Goal: Information Seeking & Learning: Learn about a topic

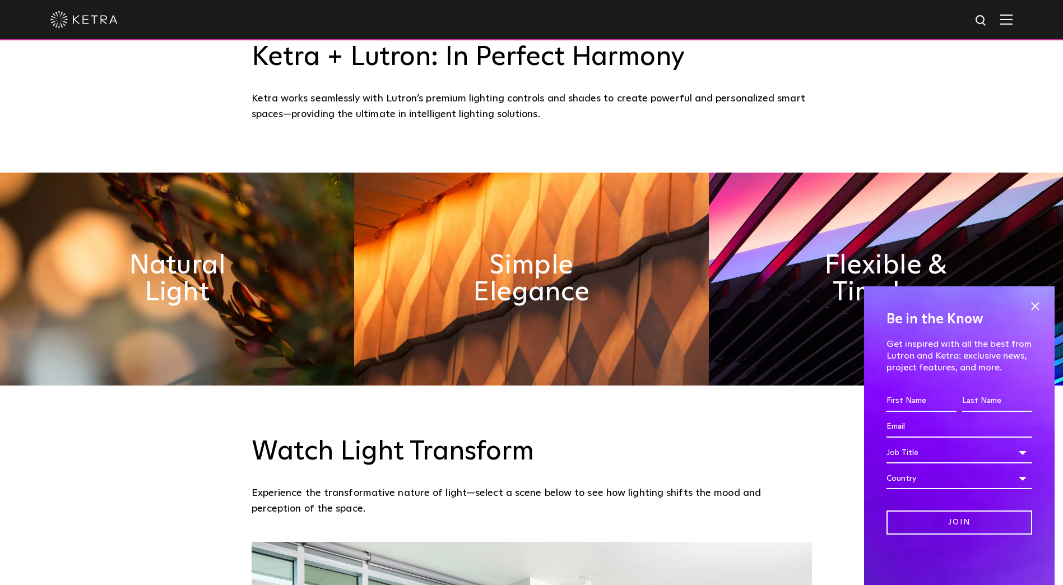
scroll to position [616, 0]
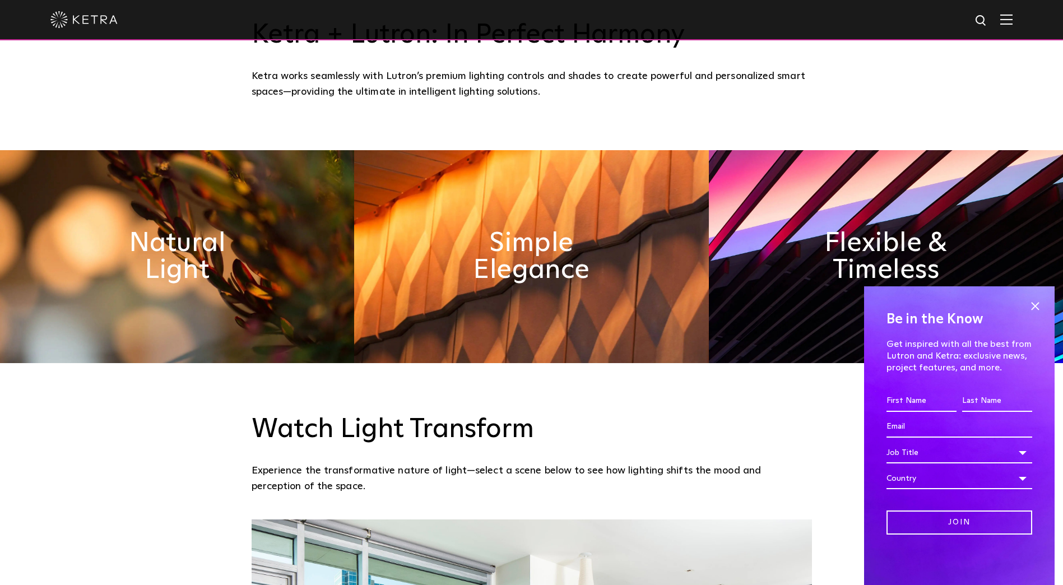
click at [764, 406] on div "Watch Light Transform Experience the transformative nature of light—select a sc…" at bounding box center [531, 441] width 1063 height 156
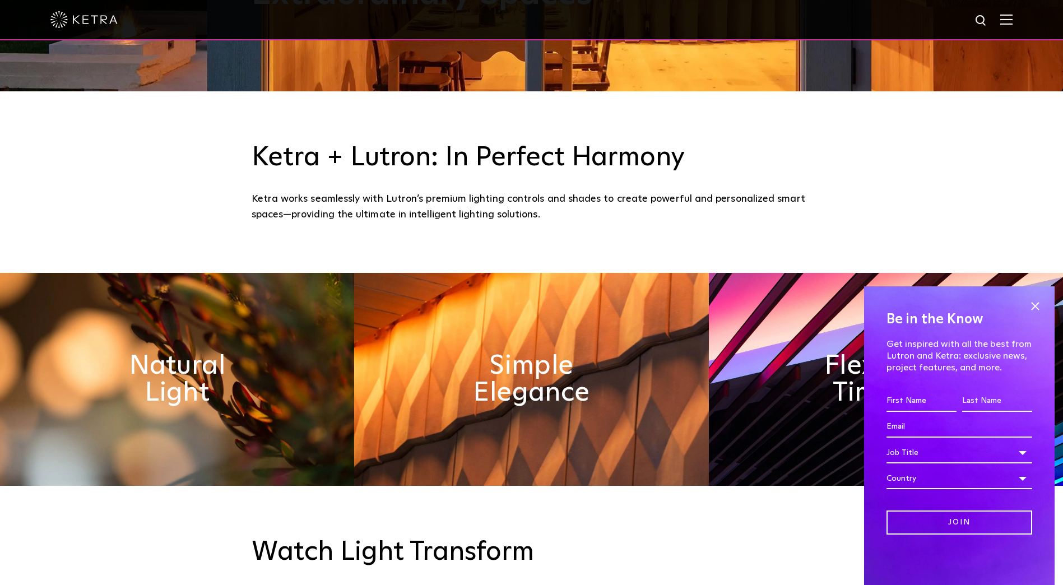
scroll to position [504, 0]
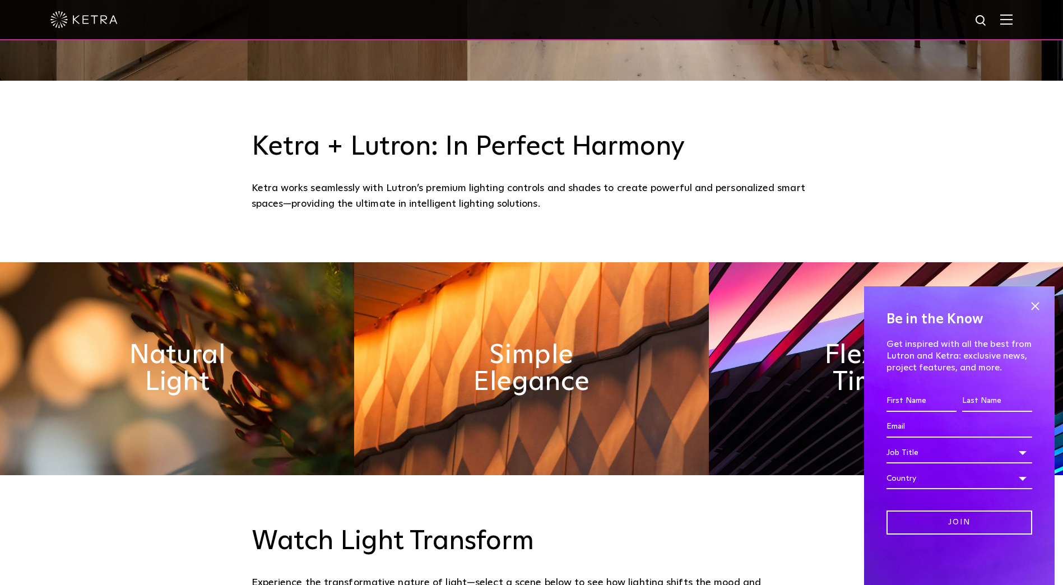
drag, startPoint x: 1034, startPoint y: 303, endPoint x: 1034, endPoint y: 323, distance: 20.2
click at [1034, 303] on span at bounding box center [1034, 305] width 17 height 17
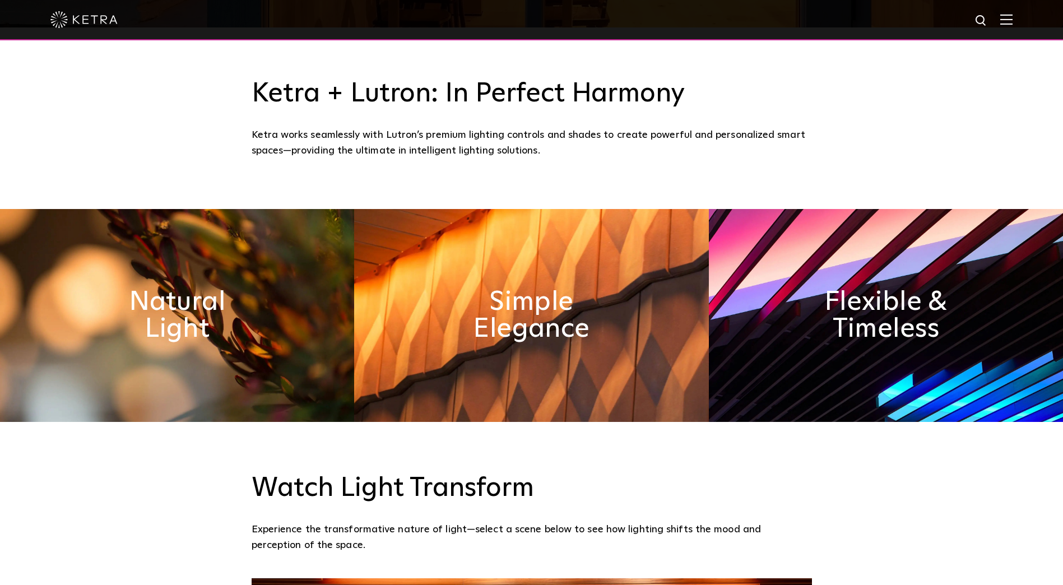
scroll to position [560, 0]
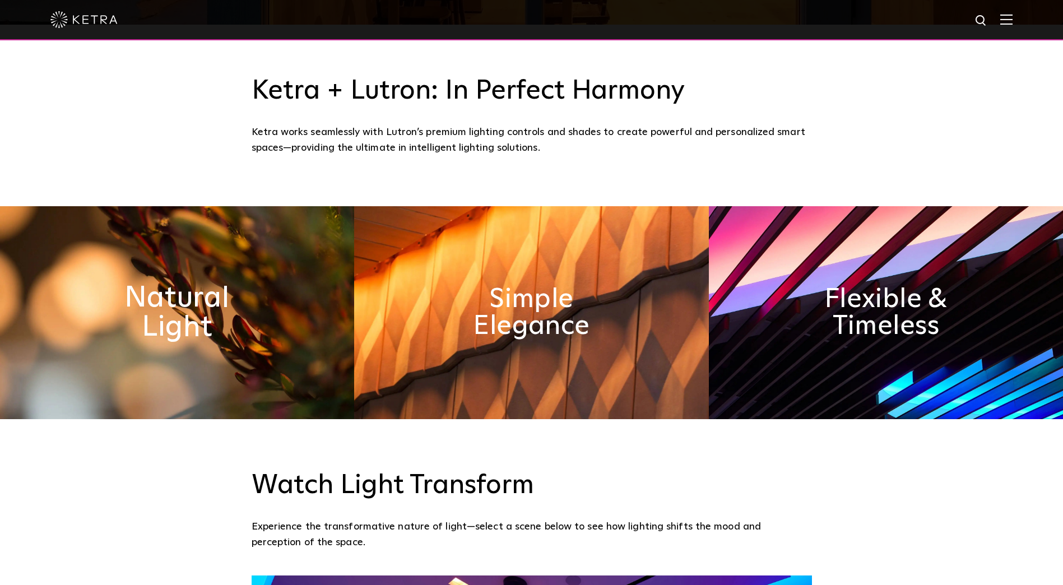
click at [172, 314] on h2 "Natural Light" at bounding box center [177, 312] width 183 height 59
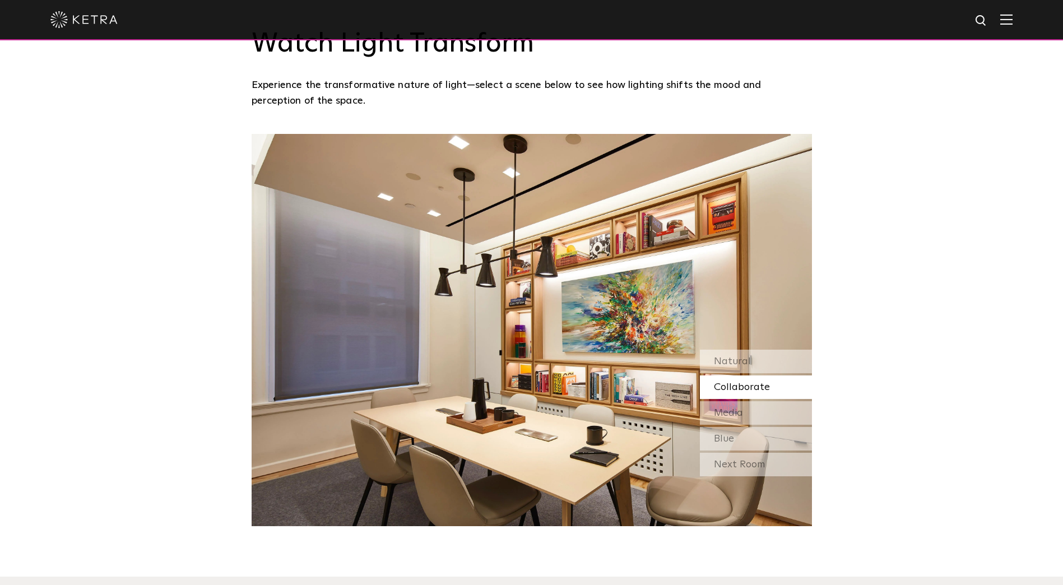
scroll to position [1008, 0]
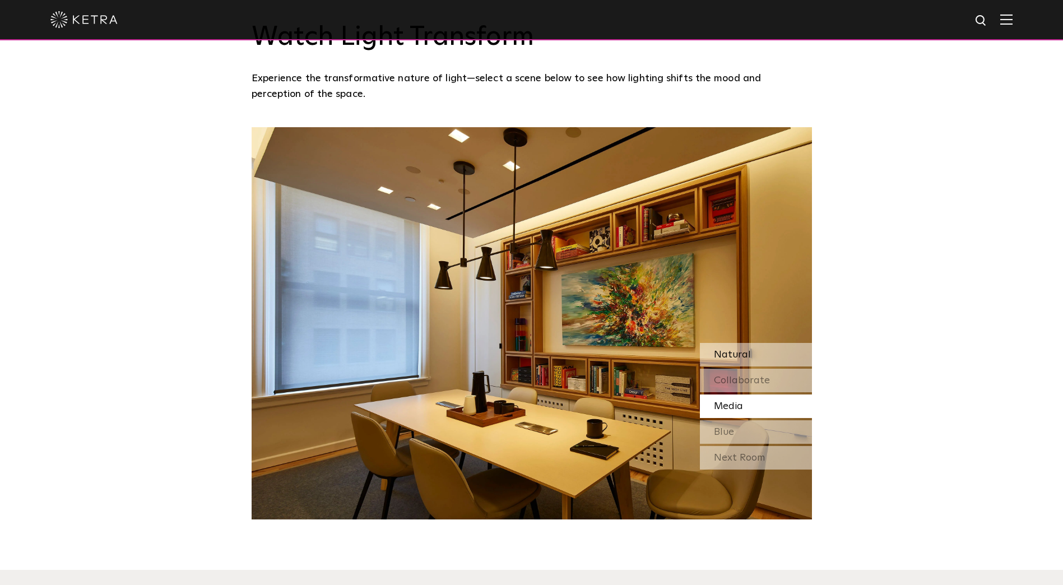
click at [739, 346] on div "Natural" at bounding box center [756, 355] width 112 height 24
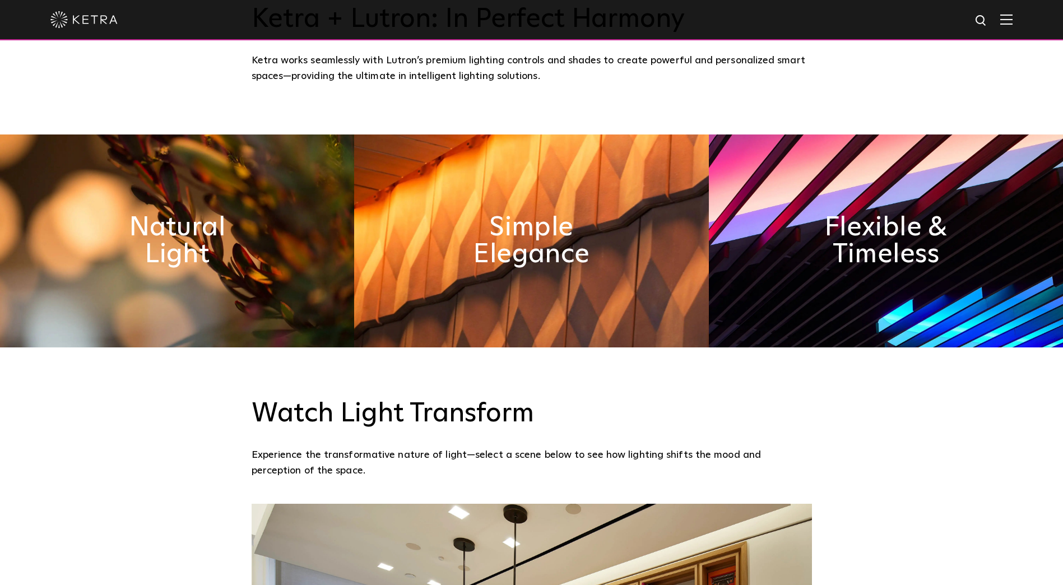
scroll to position [616, 0]
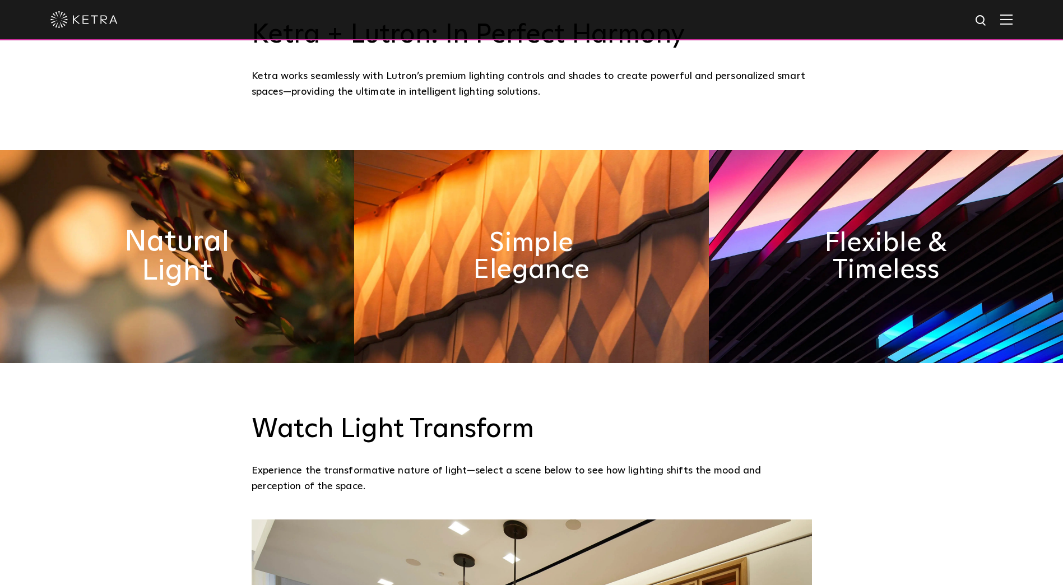
click at [201, 259] on h2 "Natural Light" at bounding box center [177, 256] width 183 height 59
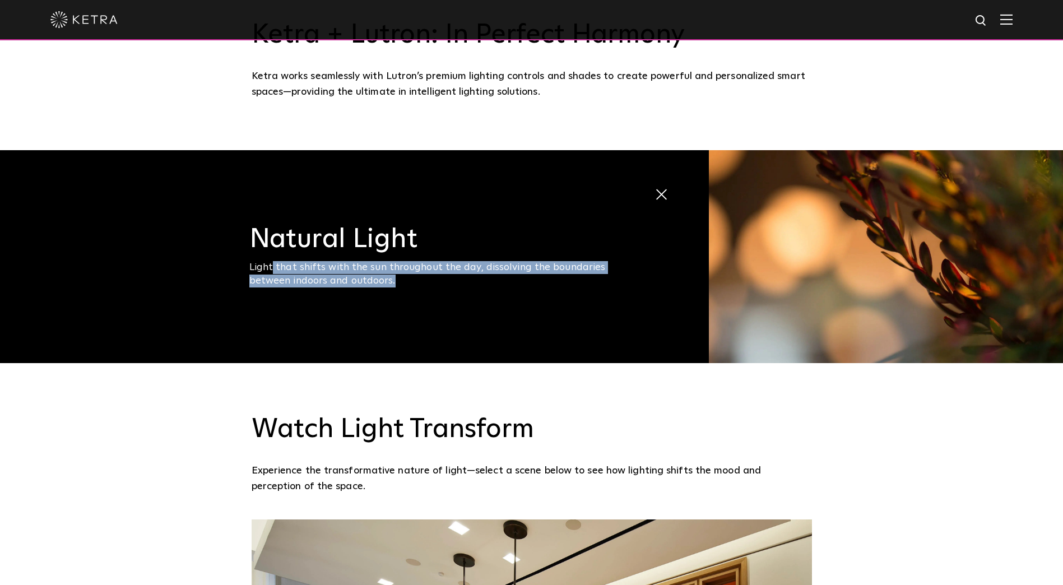
drag, startPoint x: 274, startPoint y: 265, endPoint x: 486, endPoint y: 281, distance: 211.8
click at [486, 281] on div "Light that shifts with the sun throughout the day, dissolving the boundaries be…" at bounding box center [438, 274] width 378 height 26
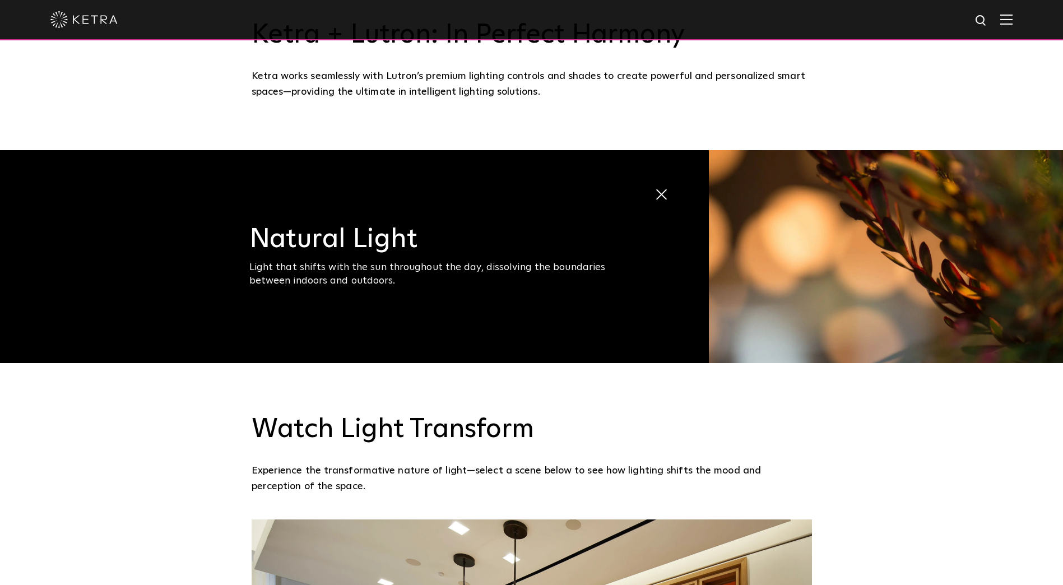
click at [263, 271] on div "Light that shifts with the sun throughout the day, dissolving the boundaries be…" at bounding box center [438, 274] width 378 height 26
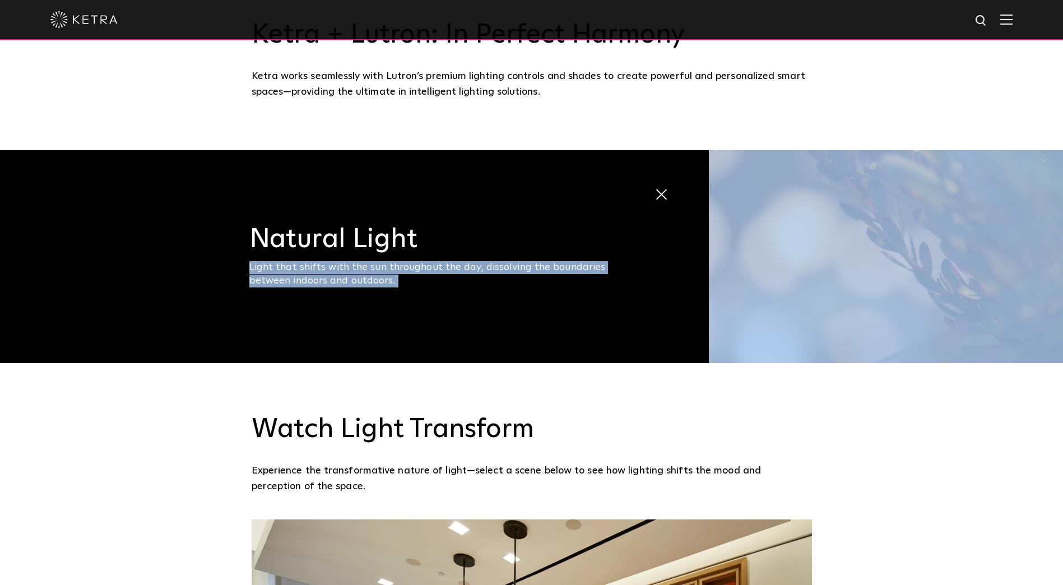
drag, startPoint x: 263, startPoint y: 271, endPoint x: 420, endPoint y: 278, distance: 157.0
click at [420, 278] on div "Light that shifts with the sun throughout the day, dissolving the boundaries be…" at bounding box center [438, 274] width 378 height 26
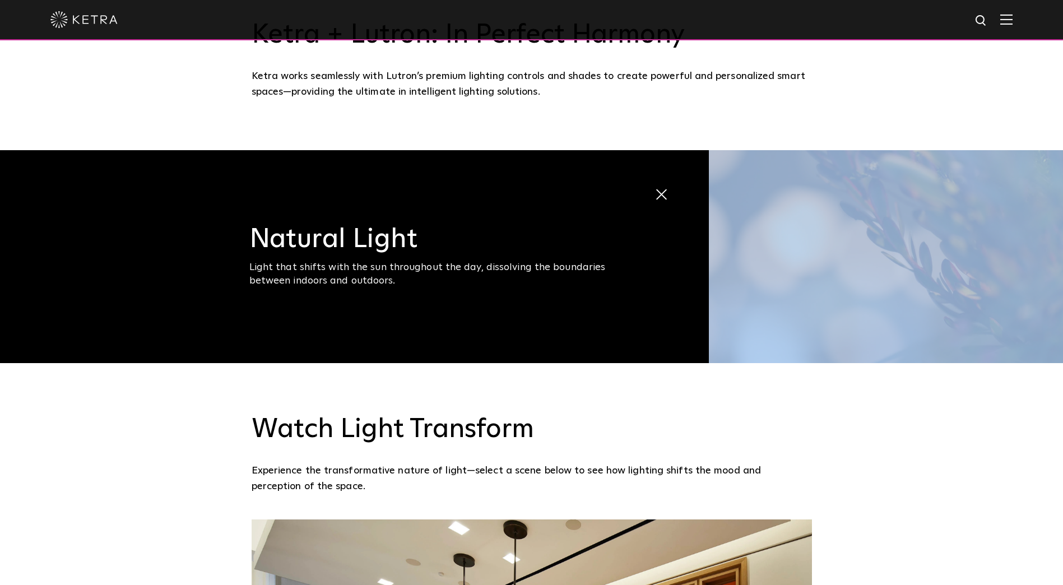
click at [420, 278] on div "Light that shifts with the sun throughout the day, dissolving the boundaries be…" at bounding box center [438, 274] width 378 height 26
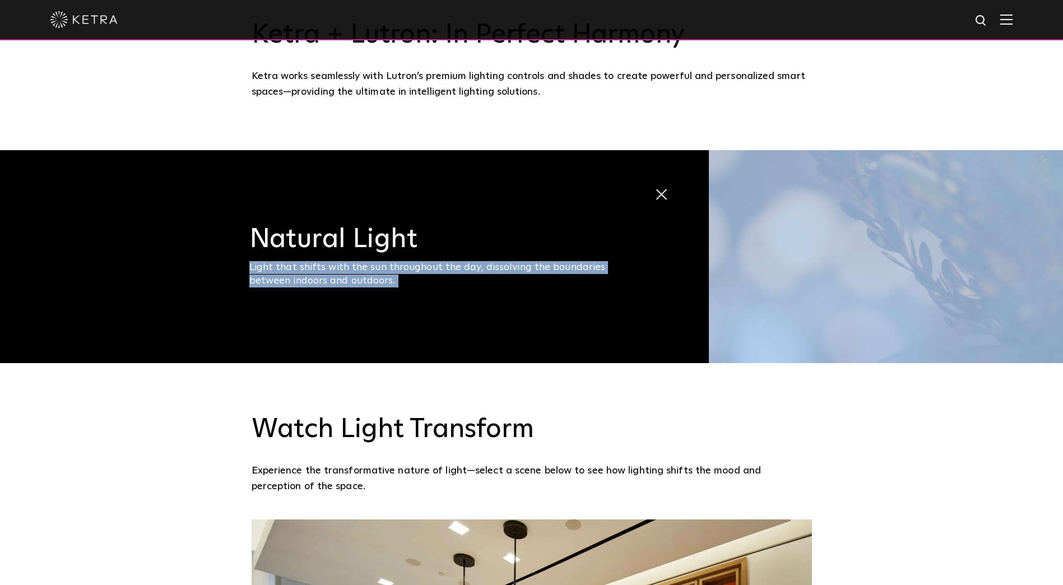
click at [420, 278] on div "Light that shifts with the sun throughout the day, dissolving the boundaries be…" at bounding box center [438, 274] width 378 height 26
drag, startPoint x: 420, startPoint y: 278, endPoint x: 403, endPoint y: 279, distance: 16.8
click at [403, 279] on div "Light that shifts with the sun throughout the day, dissolving the boundaries be…" at bounding box center [438, 274] width 378 height 26
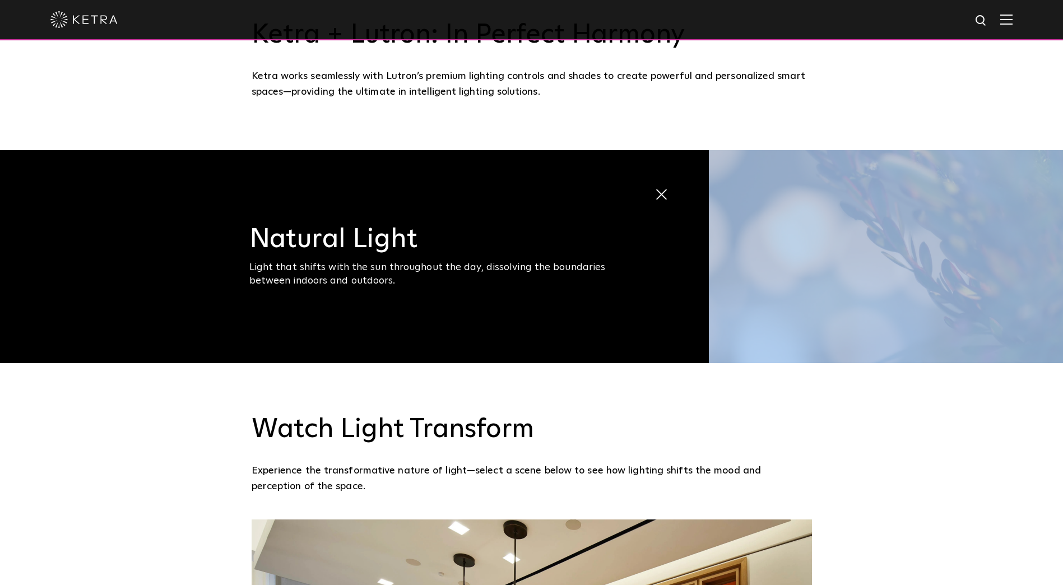
click at [403, 279] on div "Light that shifts with the sun throughout the day, dissolving the boundaries be…" at bounding box center [438, 274] width 378 height 26
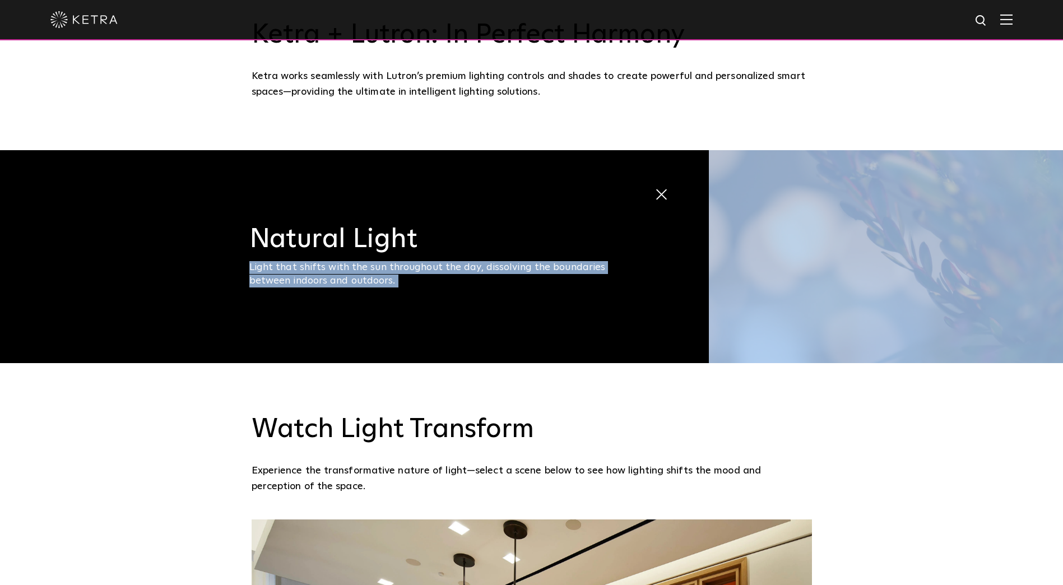
click at [403, 279] on div "Light that shifts with the sun throughout the day, dissolving the boundaries be…" at bounding box center [438, 274] width 378 height 26
drag, startPoint x: 403, startPoint y: 279, endPoint x: 394, endPoint y: 280, distance: 9.0
click at [394, 280] on div "Light that shifts with the sun throughout the day, dissolving the boundaries be…" at bounding box center [438, 274] width 378 height 26
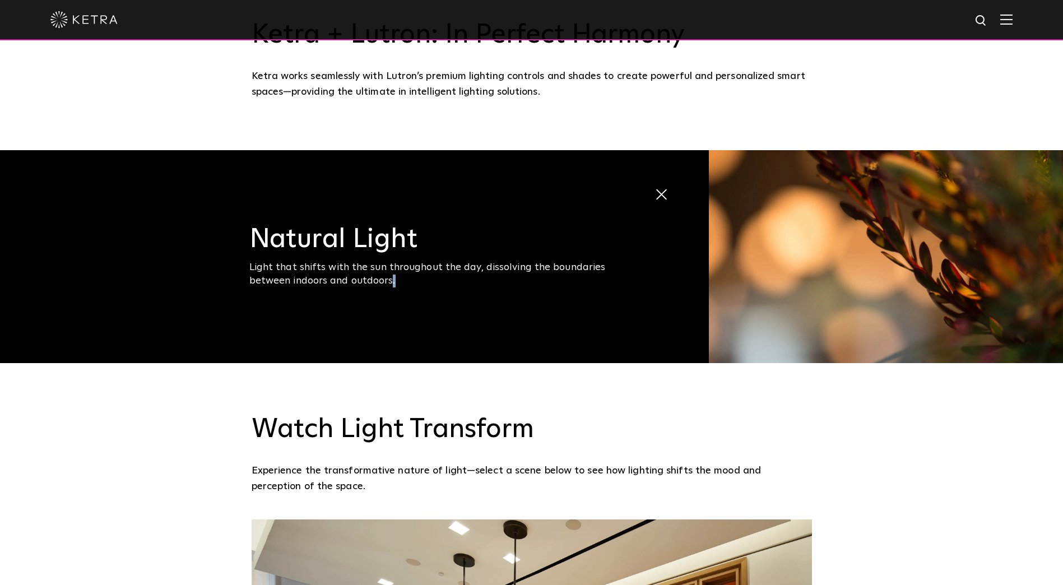
click at [394, 280] on div "Light that shifts with the sun throughout the day, dissolving the boundaries be…" at bounding box center [438, 274] width 378 height 26
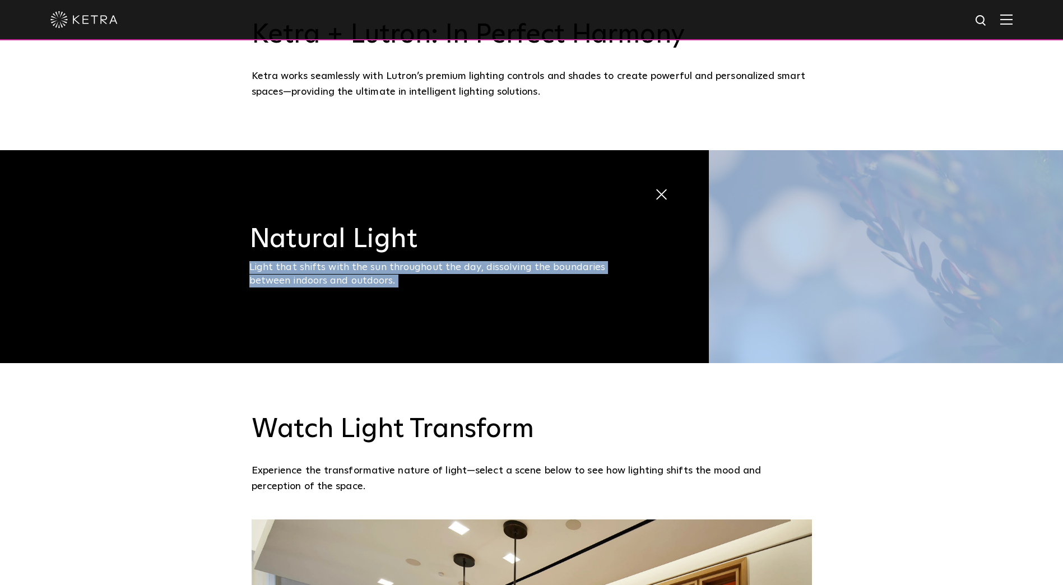
click at [394, 280] on div "Light that shifts with the sun throughout the day, dissolving the boundaries be…" at bounding box center [438, 274] width 378 height 26
drag, startPoint x: 394, startPoint y: 280, endPoint x: 379, endPoint y: 280, distance: 15.7
click at [379, 280] on div "Light that shifts with the sun throughout the day, dissolving the boundaries be…" at bounding box center [438, 274] width 378 height 26
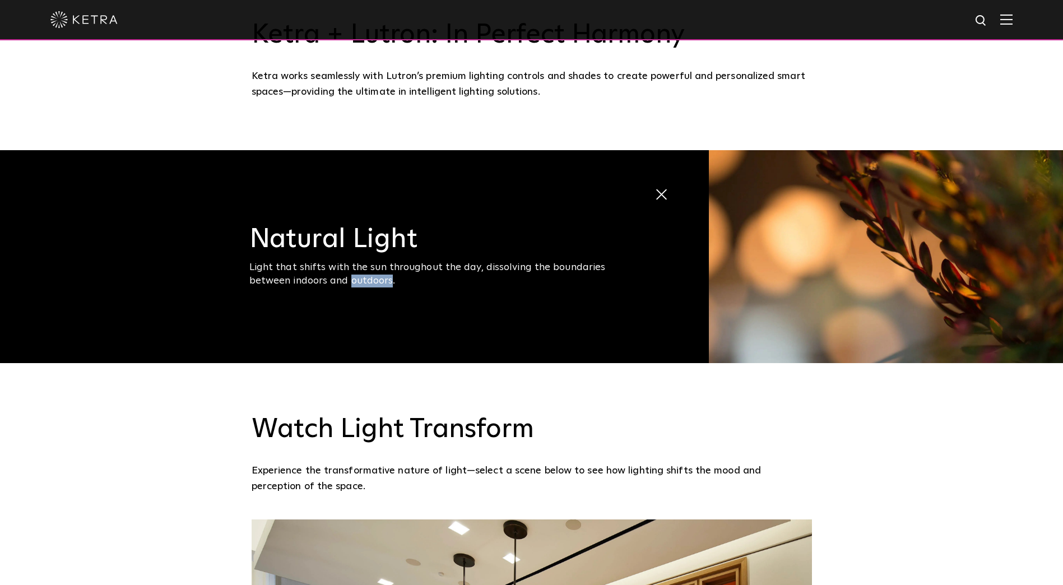
click at [379, 280] on div "Light that shifts with the sun throughout the day, dissolving the boundaries be…" at bounding box center [438, 274] width 378 height 26
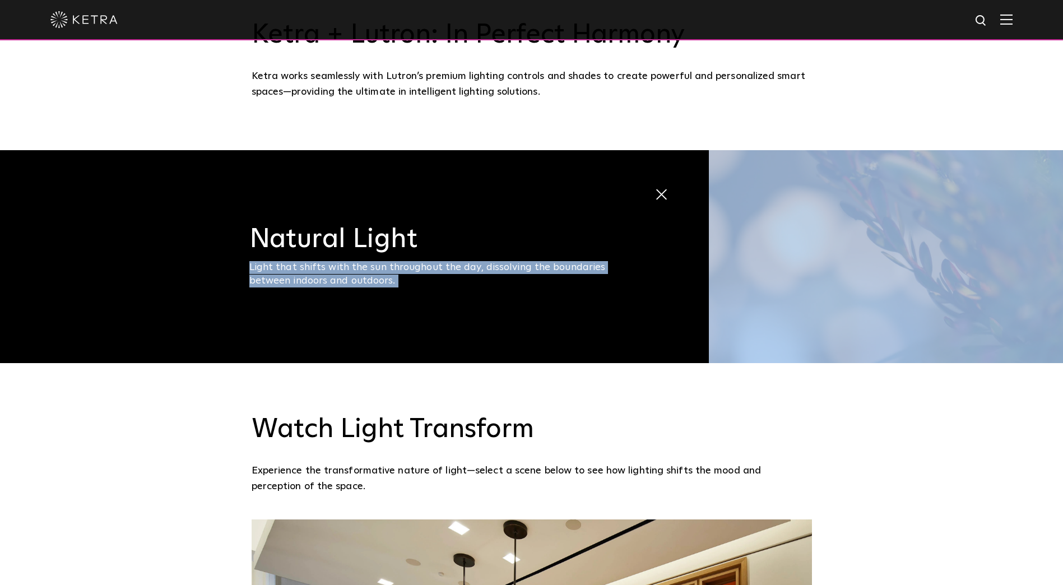
click at [379, 280] on div "Light that shifts with the sun throughout the day, dissolving the boundaries be…" at bounding box center [438, 274] width 378 height 26
drag, startPoint x: 379, startPoint y: 280, endPoint x: 421, endPoint y: 282, distance: 42.6
click at [421, 282] on div "Light that shifts with the sun throughout the day, dissolving the boundaries be…" at bounding box center [438, 274] width 378 height 26
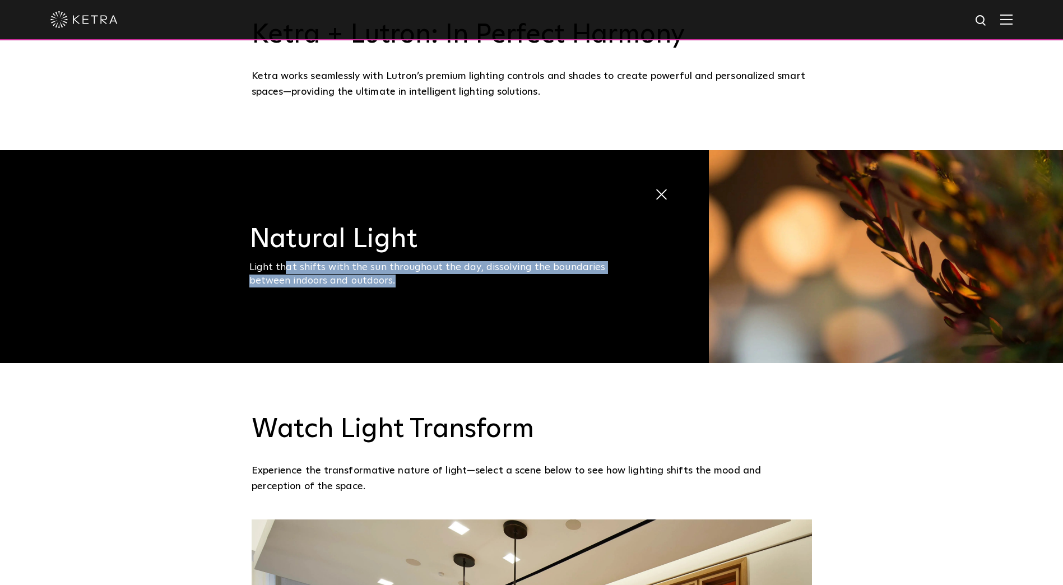
drag, startPoint x: 290, startPoint y: 272, endPoint x: 458, endPoint y: 276, distance: 168.1
click at [458, 276] on div "Light that shifts with the sun throughout the day, dissolving the boundaries be…" at bounding box center [438, 274] width 378 height 26
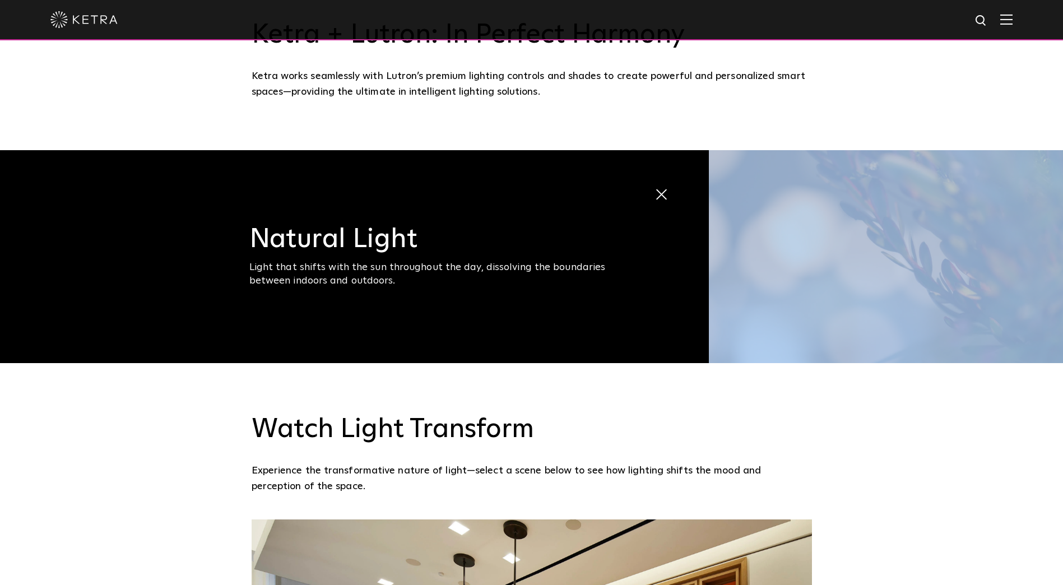
click at [458, 276] on div "Light that shifts with the sun throughout the day, dissolving the boundaries be…" at bounding box center [438, 274] width 378 height 26
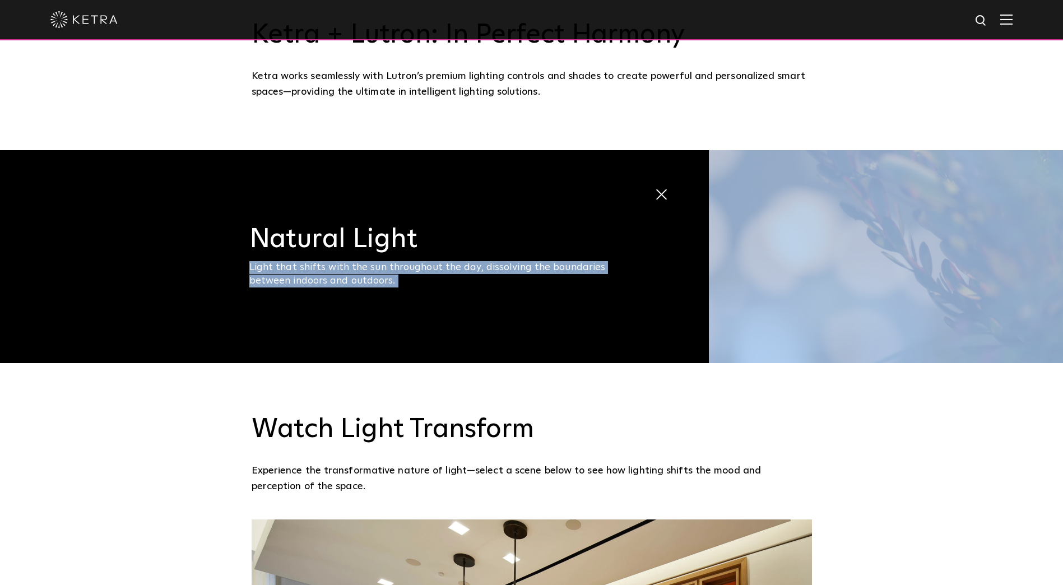
click at [458, 276] on div "Light that shifts with the sun throughout the day, dissolving the boundaries be…" at bounding box center [438, 274] width 378 height 26
drag, startPoint x: 458, startPoint y: 276, endPoint x: 475, endPoint y: 277, distance: 17.4
click at [475, 277] on div "Light that shifts with the sun throughout the day, dissolving the boundaries be…" at bounding box center [438, 274] width 378 height 26
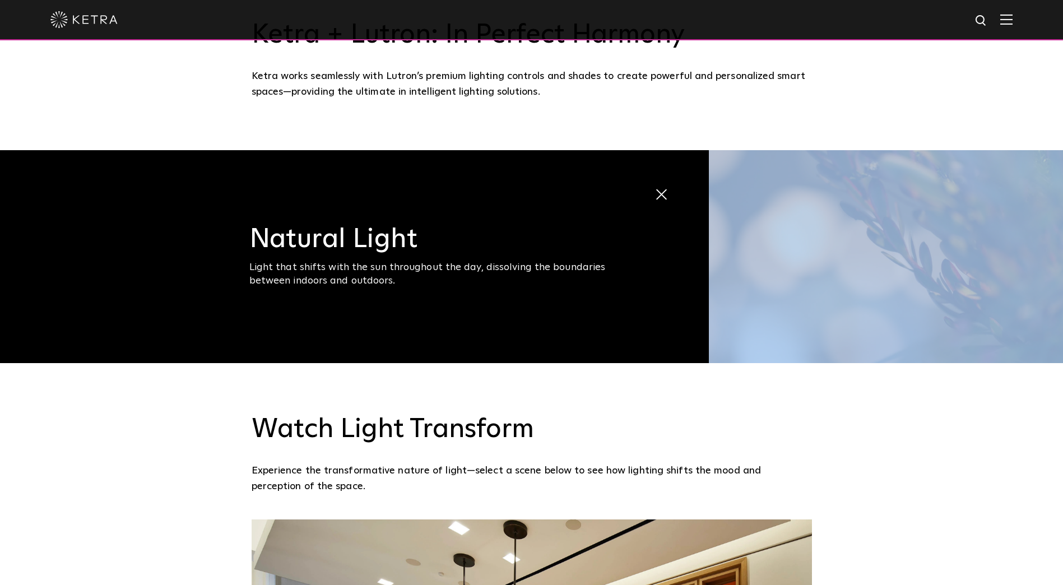
click at [475, 277] on div "Light that shifts with the sun throughout the day, dissolving the boundaries be…" at bounding box center [438, 274] width 378 height 26
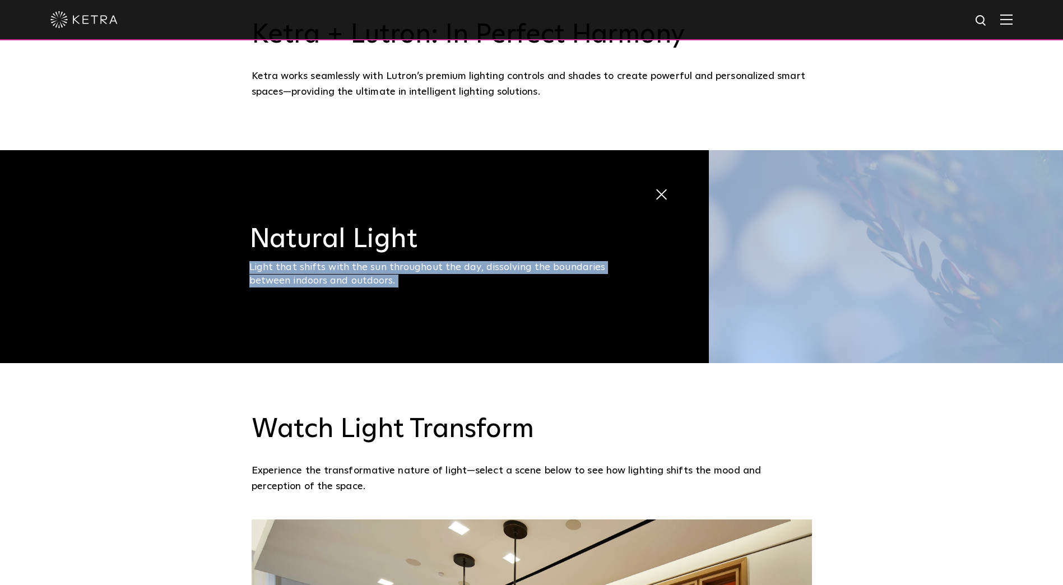
click at [475, 277] on div "Light that shifts with the sun throughout the day, dissolving the boundaries be…" at bounding box center [438, 274] width 378 height 26
drag, startPoint x: 475, startPoint y: 277, endPoint x: 503, endPoint y: 278, distance: 28.0
click at [503, 278] on div "Light that shifts with the sun throughout the day, dissolving the boundaries be…" at bounding box center [438, 274] width 378 height 26
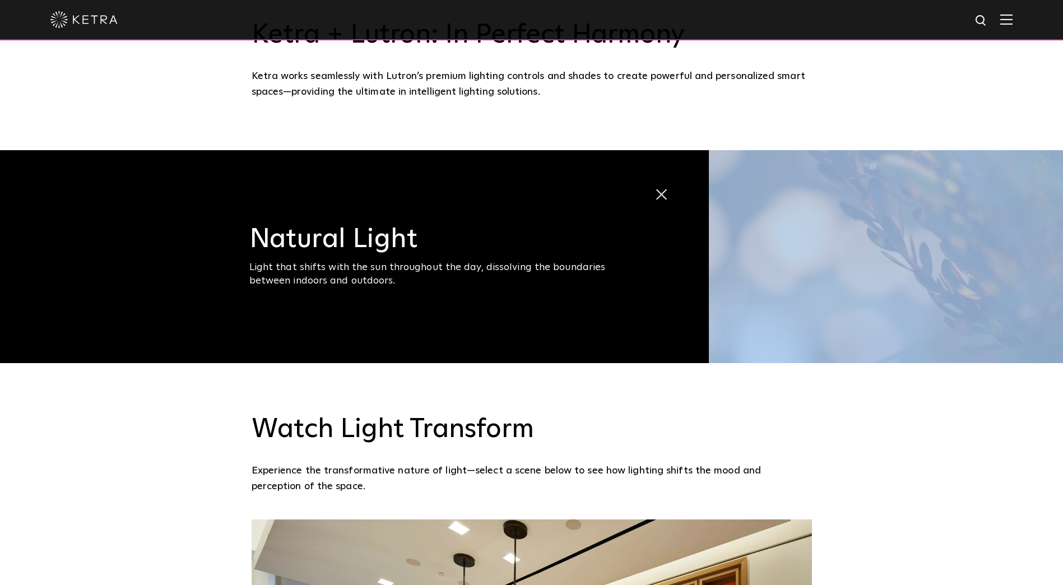
click at [503, 278] on div "Light that shifts with the sun throughout the day, dissolving the boundaries be…" at bounding box center [438, 274] width 378 height 26
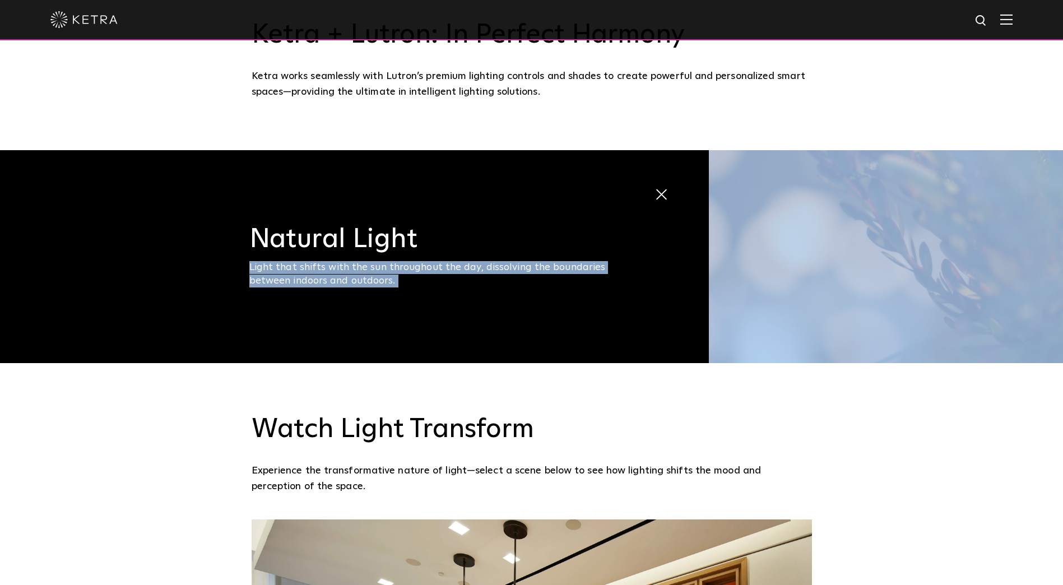
click at [503, 278] on div "Light that shifts with the sun throughout the day, dissolving the boundaries be…" at bounding box center [438, 274] width 378 height 26
drag, startPoint x: 503, startPoint y: 278, endPoint x: 523, endPoint y: 278, distance: 20.2
click at [523, 278] on div "Light that shifts with the sun throughout the day, dissolving the boundaries be…" at bounding box center [438, 274] width 378 height 26
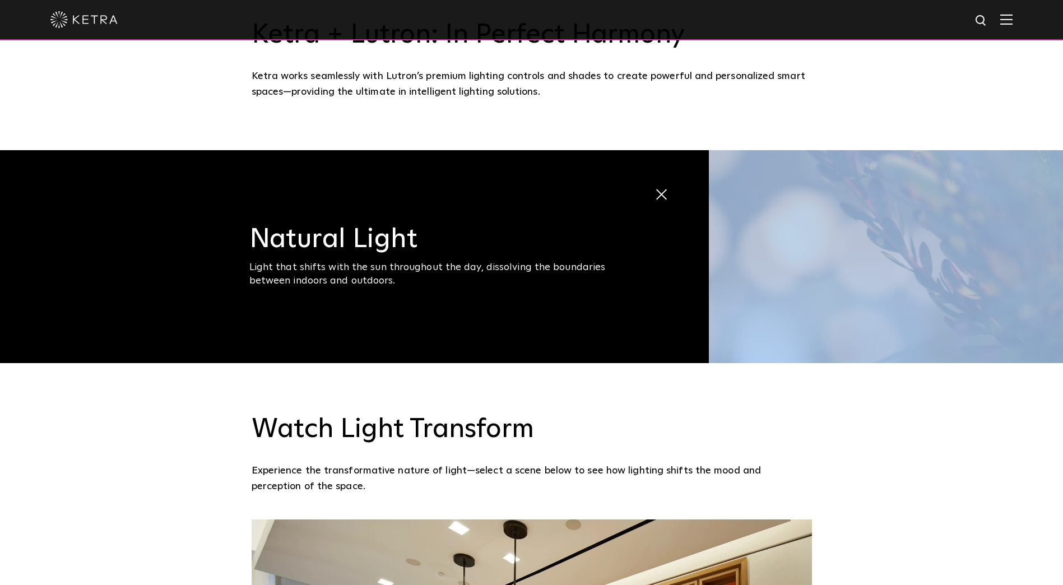
click at [523, 278] on div "Light that shifts with the sun throughout the day, dissolving the boundaries be…" at bounding box center [438, 274] width 378 height 26
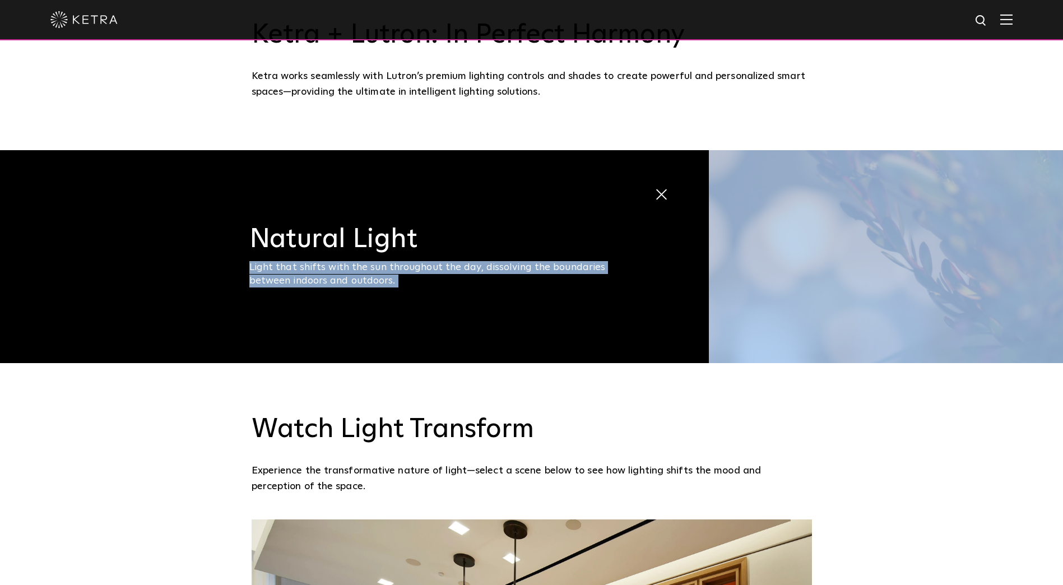
click at [523, 278] on div "Light that shifts with the sun throughout the day, dissolving the boundaries be…" at bounding box center [438, 274] width 378 height 26
